Goal: Transaction & Acquisition: Purchase product/service

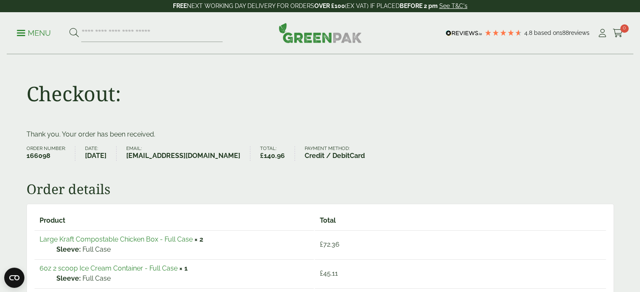
click at [28, 35] on p "Menu" at bounding box center [34, 33] width 34 height 10
click at [602, 36] on icon at bounding box center [602, 33] width 11 height 8
click at [602, 32] on icon at bounding box center [602, 33] width 11 height 8
